Goal: Task Accomplishment & Management: Complete application form

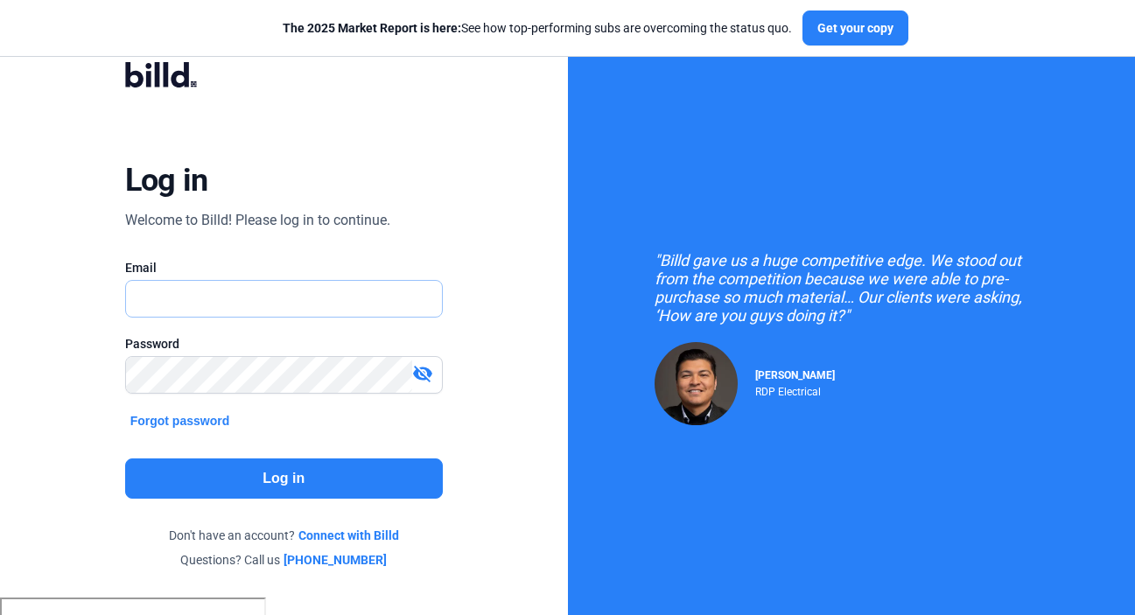
click at [195, 296] on input "text" at bounding box center [275, 299] width 298 height 36
type input "[EMAIL_ADDRESS][DOMAIN_NAME]"
click at [269, 479] on button "Log in" at bounding box center [284, 479] width 318 height 40
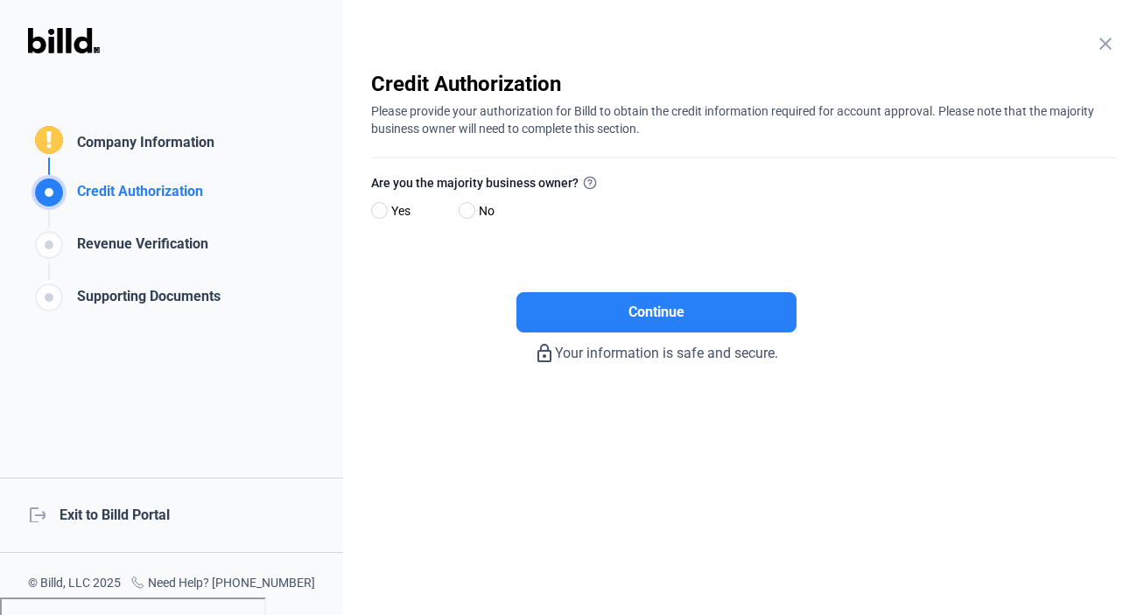
click at [1106, 43] on mat-icon "close" at bounding box center [1105, 43] width 21 height 21
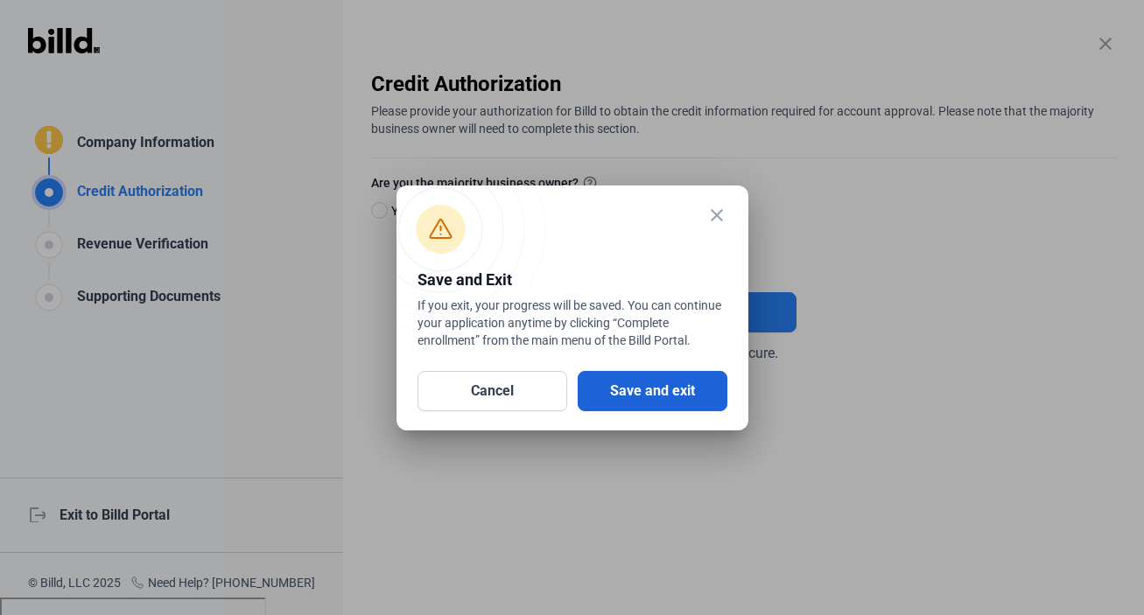
click at [642, 390] on button "Save and exit" at bounding box center [653, 391] width 150 height 40
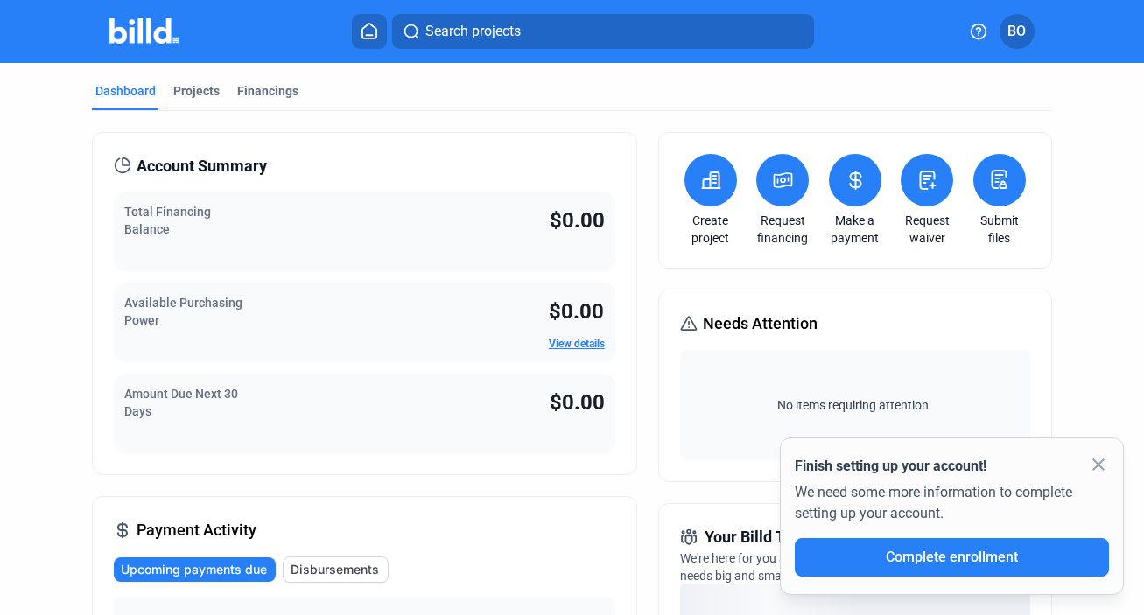
click at [970, 32] on icon at bounding box center [979, 32] width 18 height 18
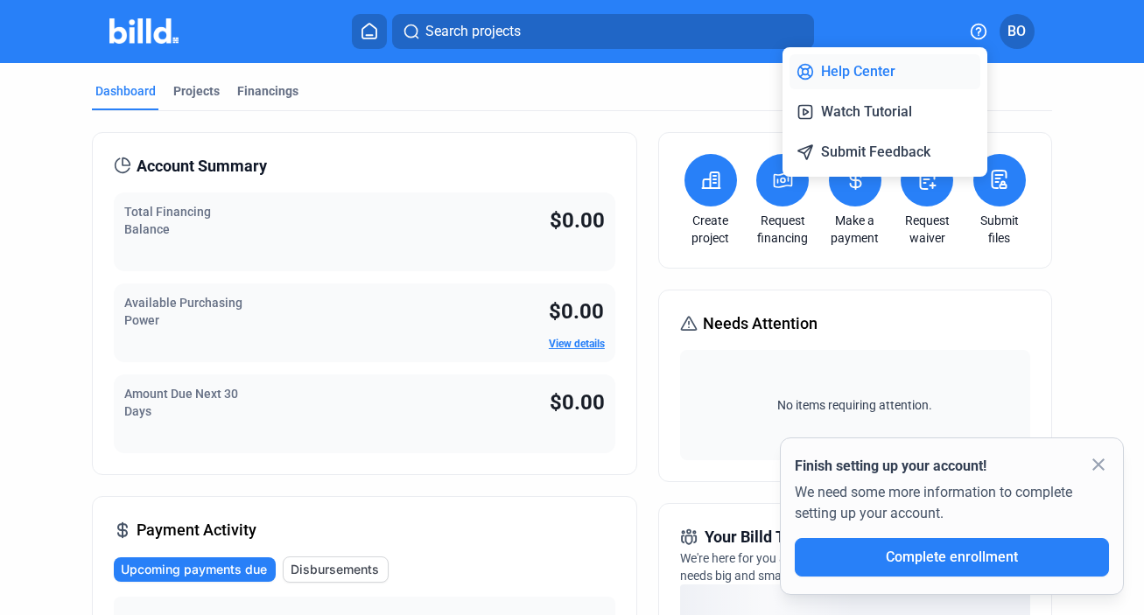
click at [847, 69] on button "Help Center" at bounding box center [884, 71] width 191 height 35
